Goal: Task Accomplishment & Management: Manage account settings

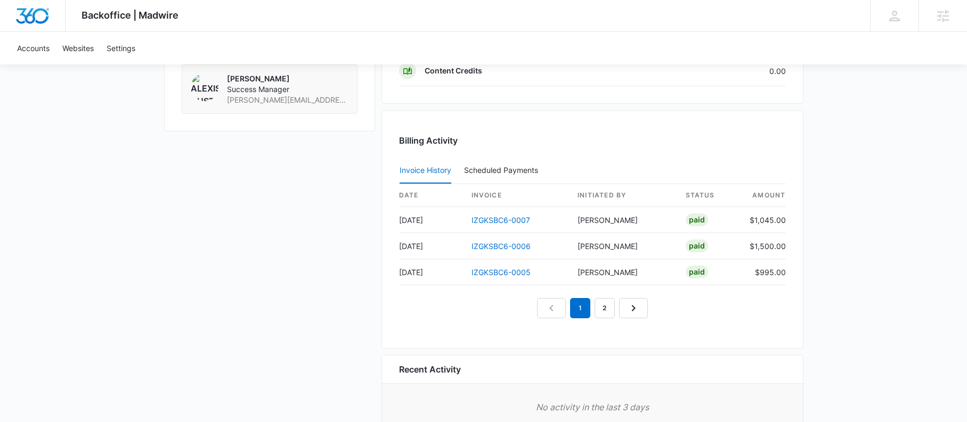
scroll to position [951, 0]
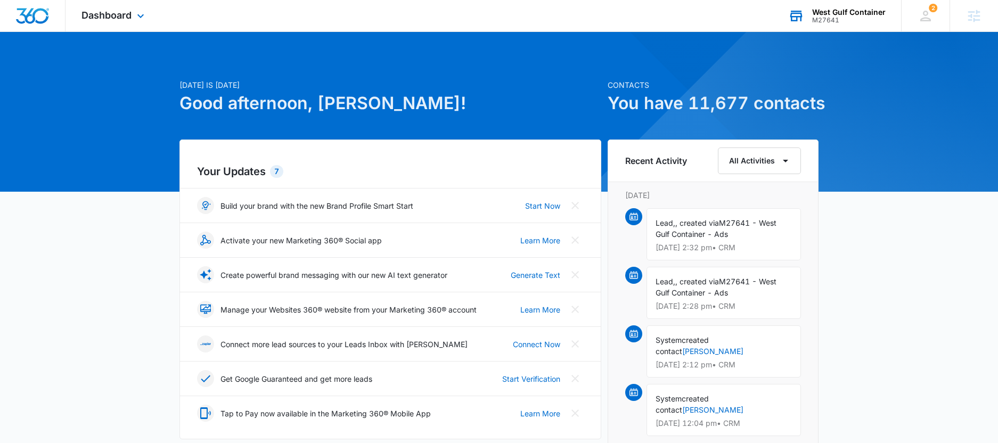
click at [831, 17] on div "M27641" at bounding box center [849, 20] width 74 height 7
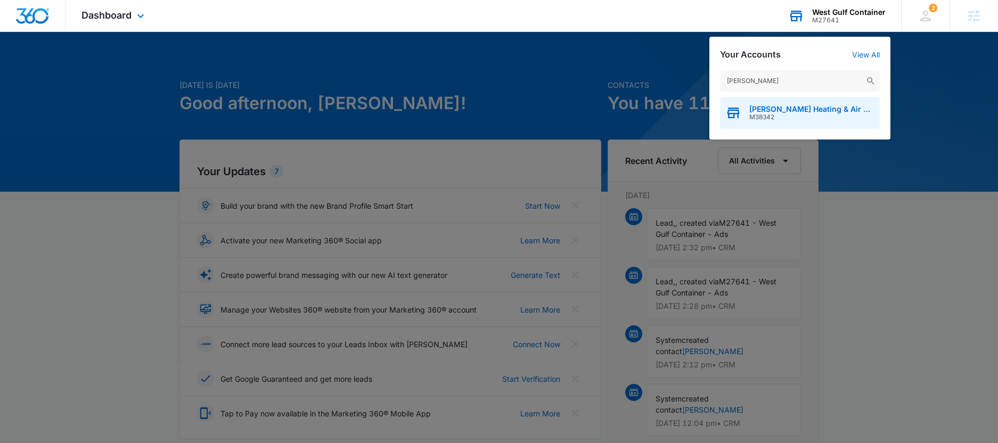
type input "[PERSON_NAME]"
click at [802, 120] on span "M38342" at bounding box center [811, 116] width 125 height 7
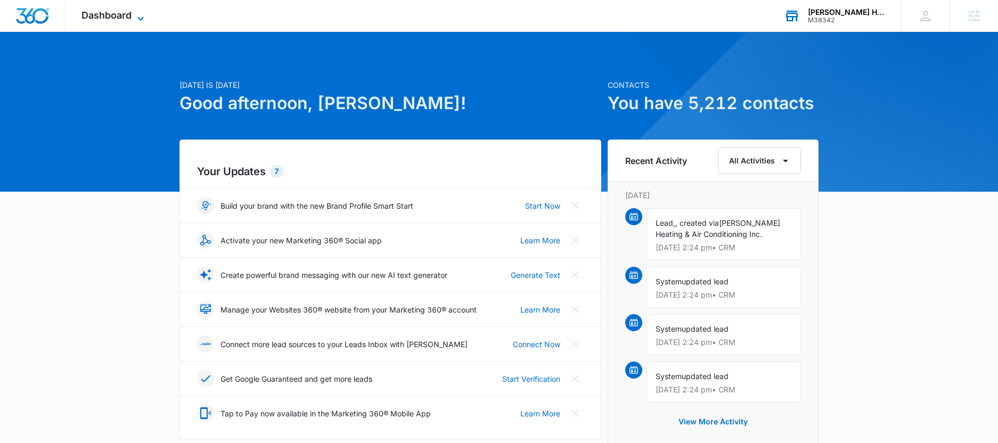
click at [125, 20] on span "Dashboard" at bounding box center [106, 15] width 50 height 11
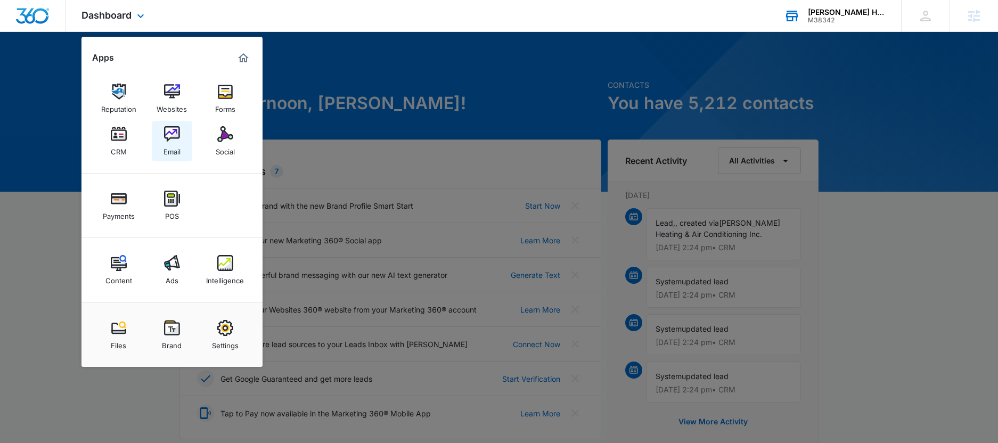
click at [167, 140] on img at bounding box center [172, 134] width 16 height 16
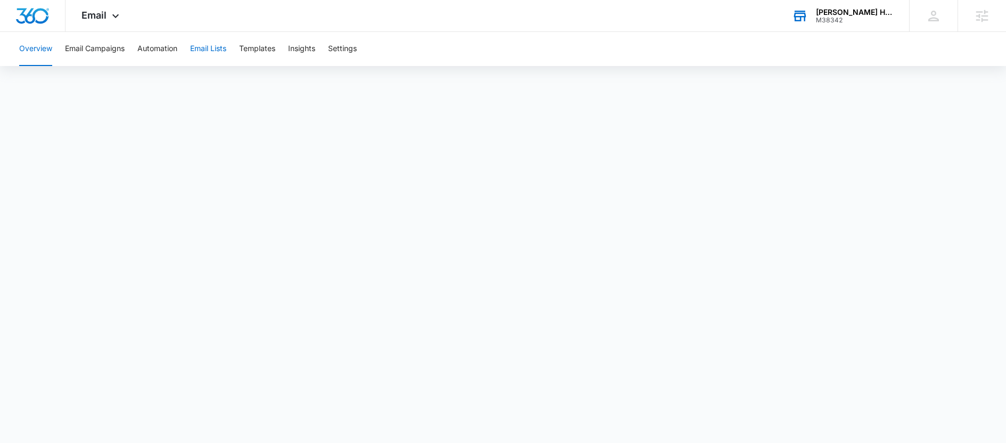
click at [222, 48] on button "Email Lists" at bounding box center [208, 49] width 36 height 34
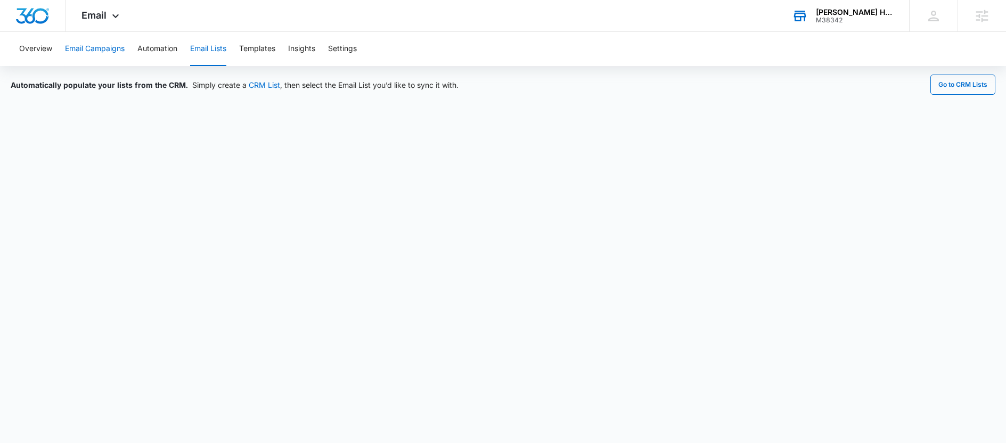
click at [97, 54] on button "Email Campaigns" at bounding box center [95, 49] width 60 height 34
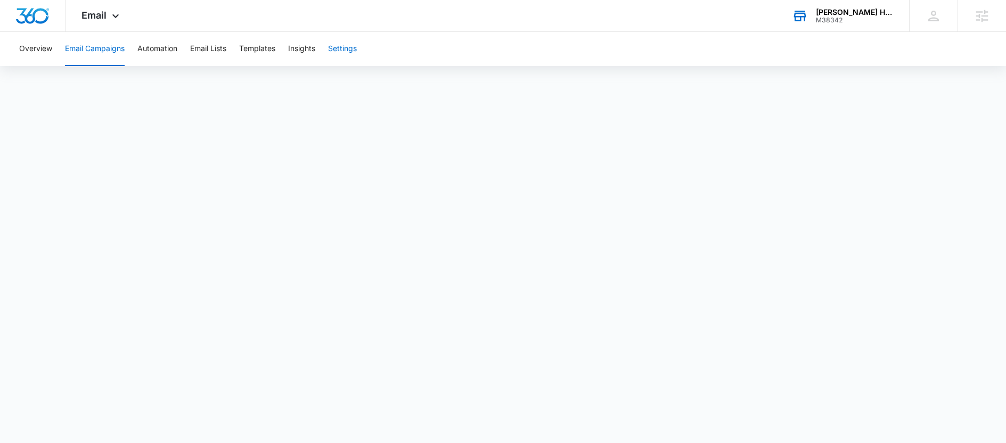
click at [346, 49] on button "Settings" at bounding box center [342, 49] width 29 height 34
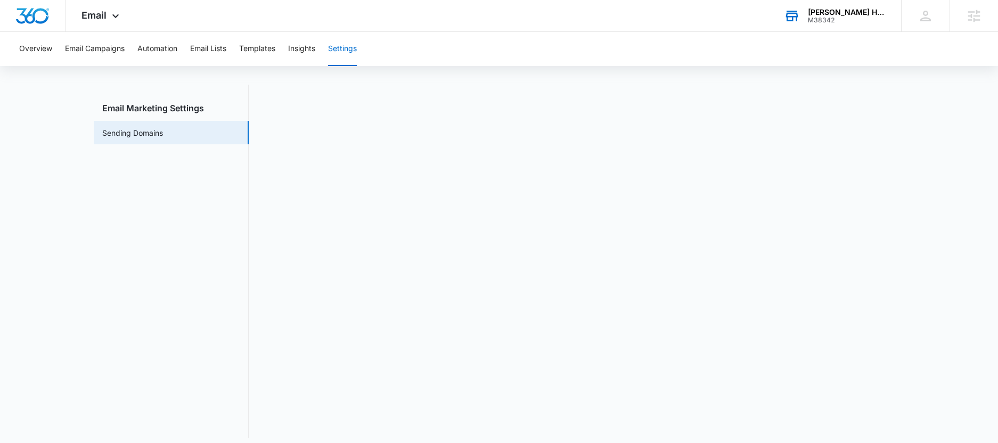
scroll to position [23, 0]
